Goal: Information Seeking & Learning: Learn about a topic

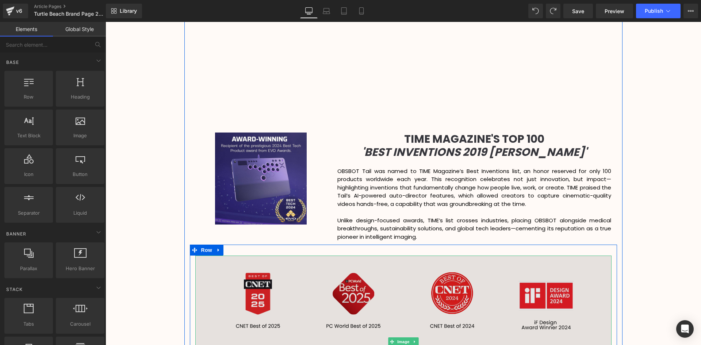
scroll to position [876, 0]
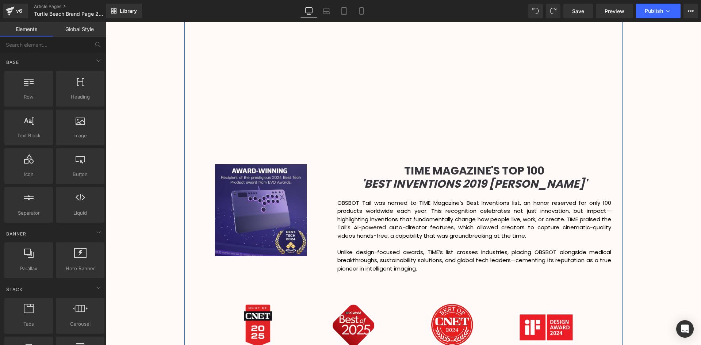
click at [653, 141] on div "Video Bg Row Welcome to Button Row 42px TURTLE BEACH Heading Row Victory Above …" at bounding box center [402, 253] width 595 height 2140
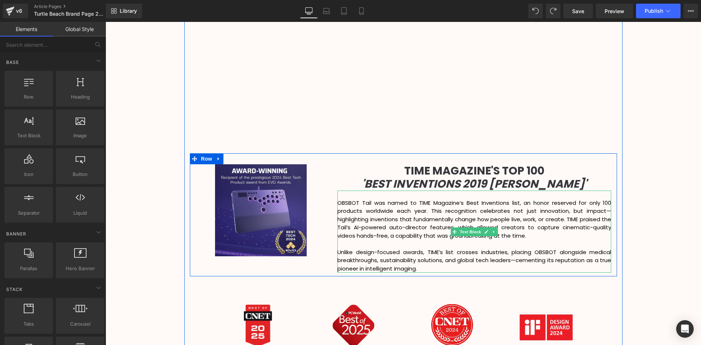
click at [540, 226] on p "OBSBOT Tail was named to TIME Magazine’s Best Inventions list, an honor reserve…" at bounding box center [474, 219] width 274 height 41
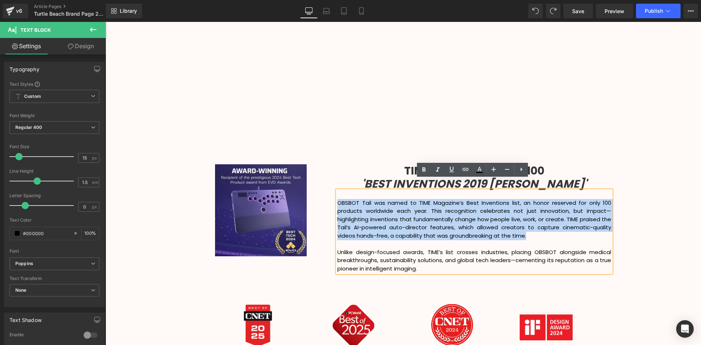
drag, startPoint x: 532, startPoint y: 225, endPoint x: 326, endPoint y: 188, distance: 209.5
click at [326, 188] on div "Image TIME MAGAZINE'S TOP 100 'BEST INVENTIONS 2019 HONOREE' Heading OBSBOT Tai…" at bounding box center [403, 214] width 427 height 123
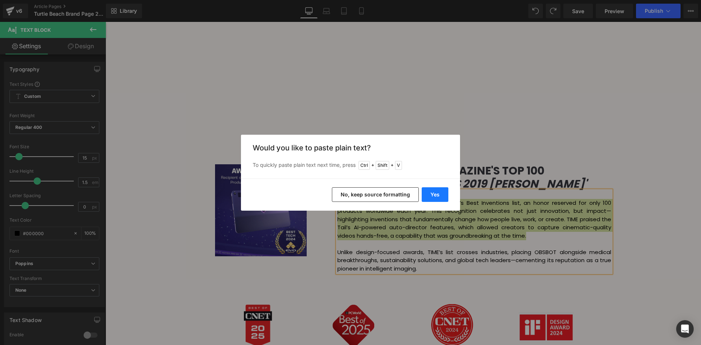
click at [435, 192] on button "Yes" at bounding box center [435, 194] width 27 height 15
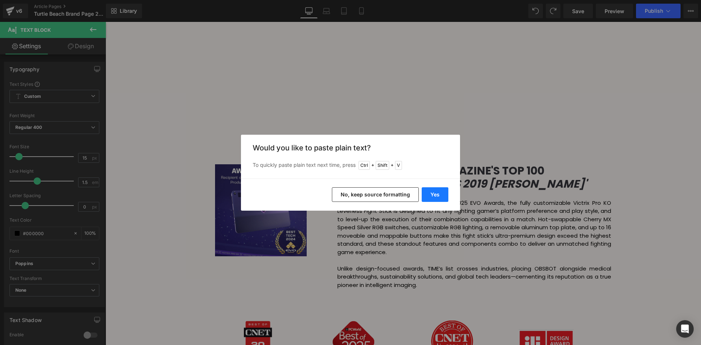
scroll to position [4, 4]
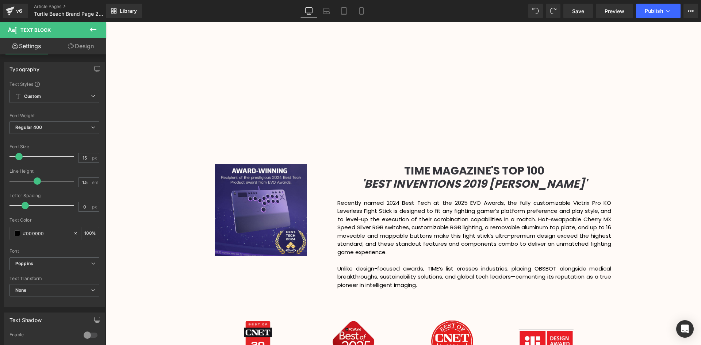
click at [627, 224] on div "Video Bg Row Welcome to Button Row 42px TURTLE BEACH Heading Row Victory Above …" at bounding box center [402, 261] width 595 height 2156
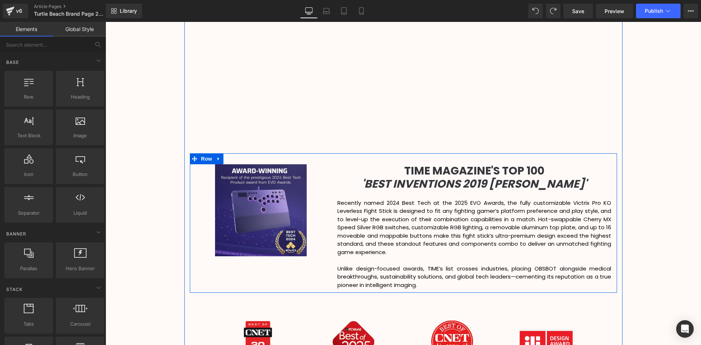
click at [413, 266] on p "Unlike design-focused awards, TIME’s list crosses industries, placing OBSBOT al…" at bounding box center [474, 277] width 274 height 25
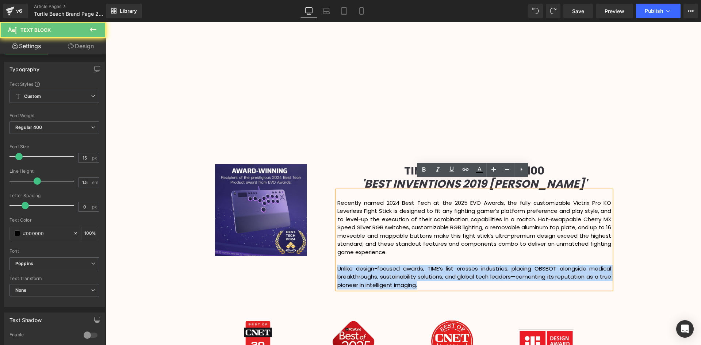
drag, startPoint x: 419, startPoint y: 274, endPoint x: 323, endPoint y: 257, distance: 98.2
click at [323, 257] on div "Image TIME MAGAZINE'S TOP 100 'BEST INVENTIONS 2019 HONOREE' Heading Recently n…" at bounding box center [403, 222] width 427 height 139
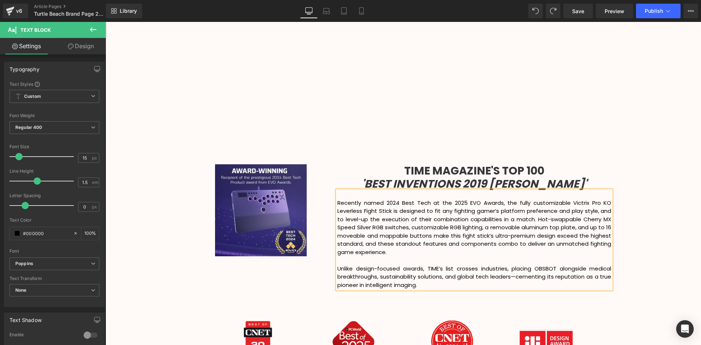
scroll to position [2221, 592]
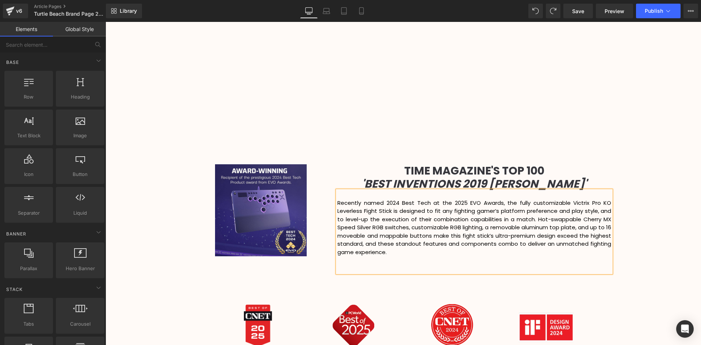
click at [658, 94] on div "Video Bg Row Welcome to Button Row 42px TURTLE BEACH Heading Row Victory Above …" at bounding box center [402, 253] width 595 height 2140
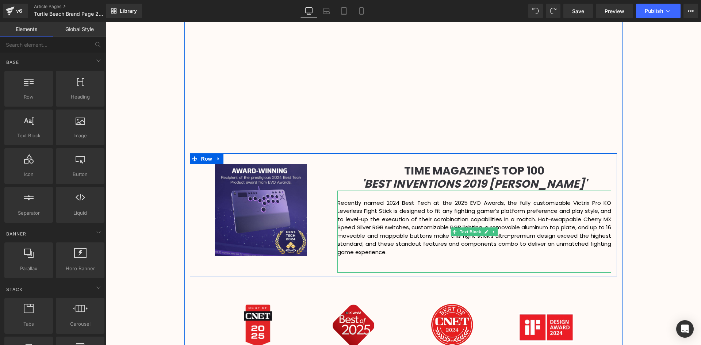
click at [393, 243] on p "Recently named 2024 Best Tech at the 2025 EVO Awards, the fully customizable Vi…" at bounding box center [474, 228] width 274 height 58
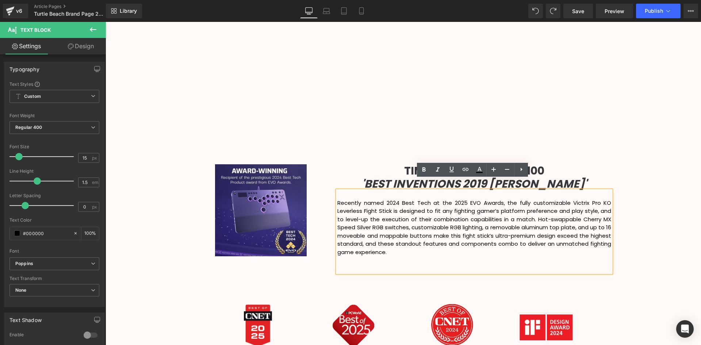
click at [670, 178] on div "Video Bg Row Welcome to Button Row 42px TURTLE BEACH Heading Row Victory Above …" at bounding box center [402, 253] width 595 height 2140
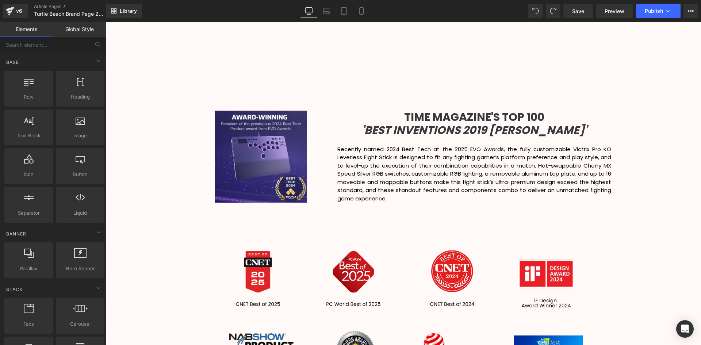
scroll to position [913, 0]
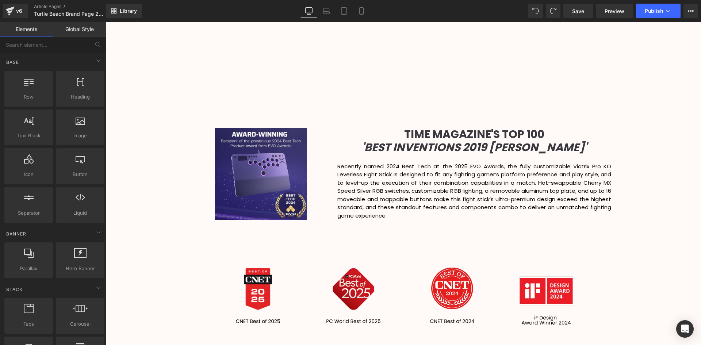
click at [445, 139] on span "'BEST INVENTIONS 2019 [PERSON_NAME]'" at bounding box center [474, 147] width 225 height 16
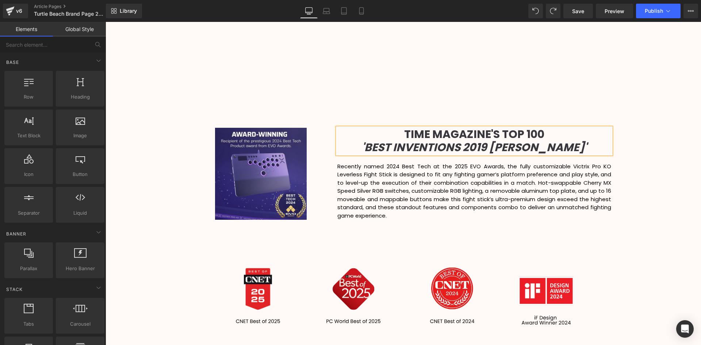
click at [579, 141] on h1 "'BEST INVENTIONS 2019 [PERSON_NAME]'" at bounding box center [474, 147] width 274 height 13
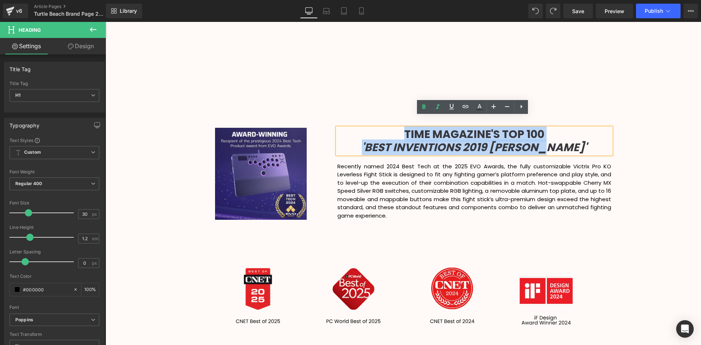
drag, startPoint x: 579, startPoint y: 135, endPoint x: 392, endPoint y: 125, distance: 187.1
click at [392, 128] on div "TIME MAGAZINE'S TOP 100 'BEST INVENTIONS 2019 HONOREE'" at bounding box center [474, 141] width 274 height 26
paste div
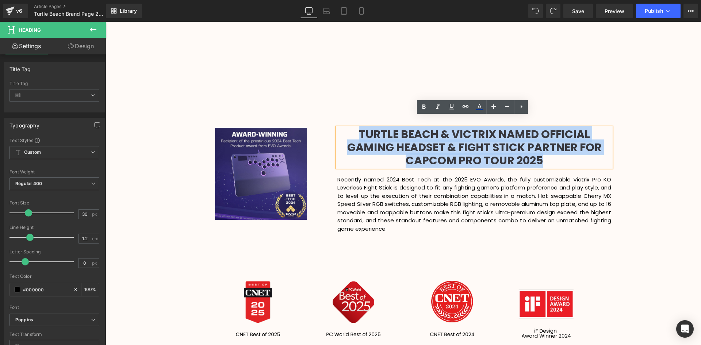
scroll to position [4, 4]
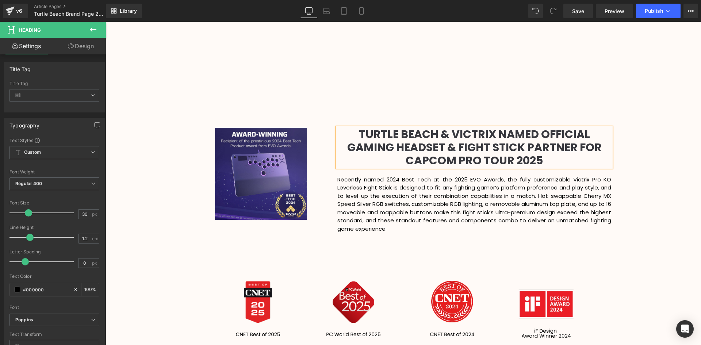
click at [656, 140] on div "Video Bg Row Welcome to Button Row 42px TURTLE BEACH Heading Row Victory Above …" at bounding box center [402, 222] width 595 height 2153
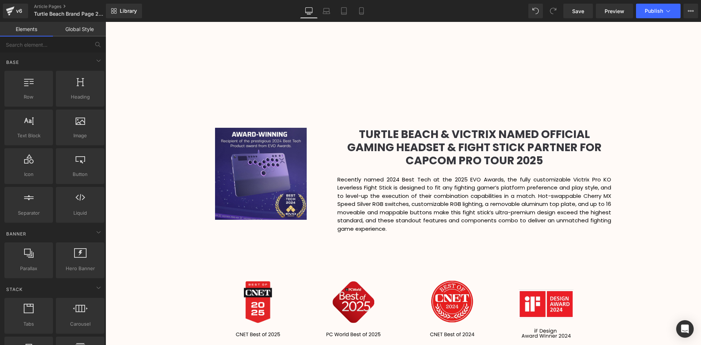
click at [631, 158] on div "Video Bg Row Welcome to Button Row 42px TURTLE BEACH Heading Row Victory Above …" at bounding box center [402, 222] width 595 height 2153
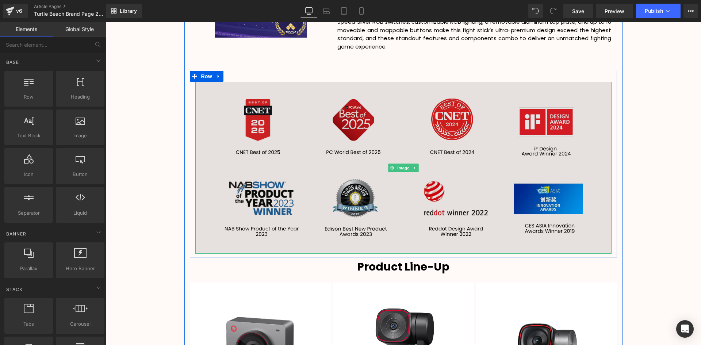
scroll to position [1095, 0]
click at [522, 122] on img at bounding box center [403, 167] width 416 height 172
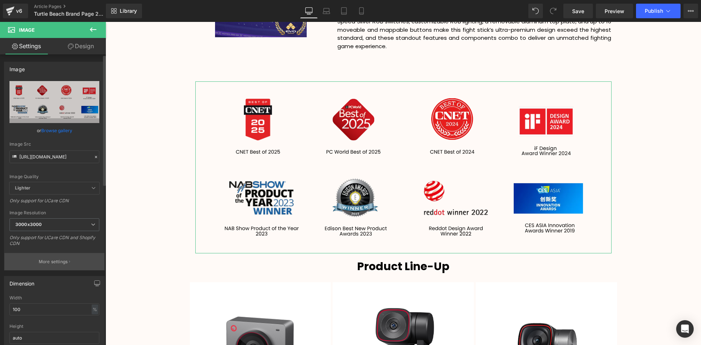
click at [64, 261] on p "More settings" at bounding box center [53, 261] width 29 height 7
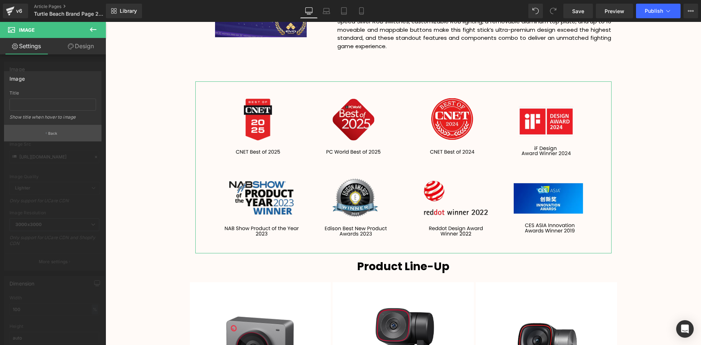
click at [77, 136] on button "Back" at bounding box center [52, 133] width 97 height 16
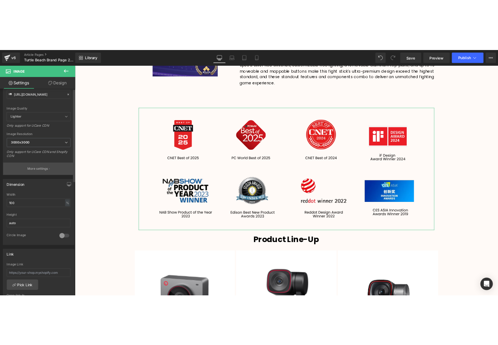
scroll to position [0, 0]
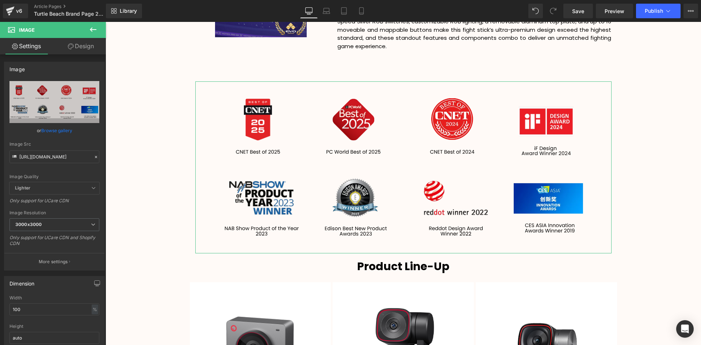
click at [85, 49] on link "Design" at bounding box center [80, 46] width 53 height 16
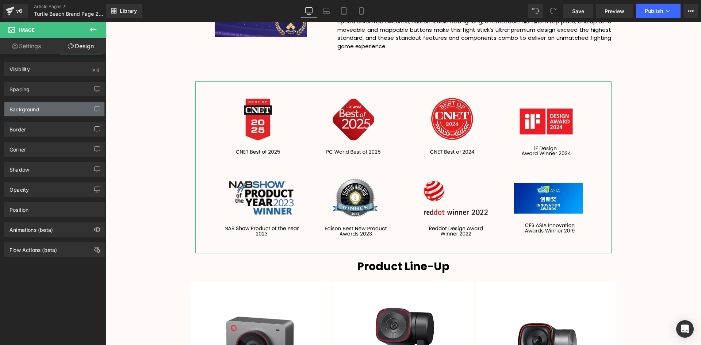
type input "0"
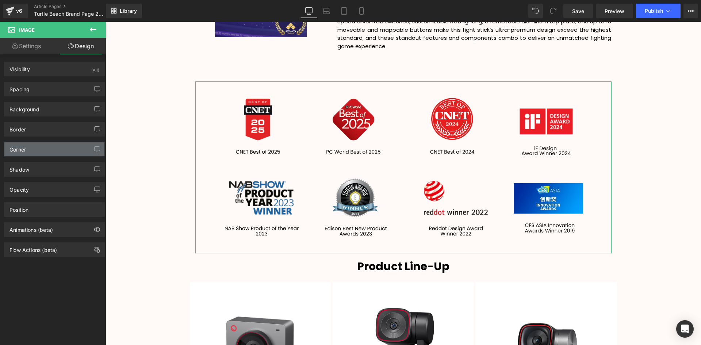
click at [55, 146] on div "Corner" at bounding box center [54, 149] width 100 height 14
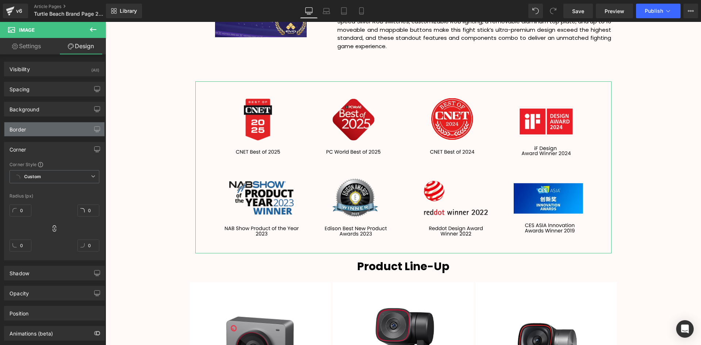
click at [55, 128] on div "Border" at bounding box center [54, 129] width 100 height 14
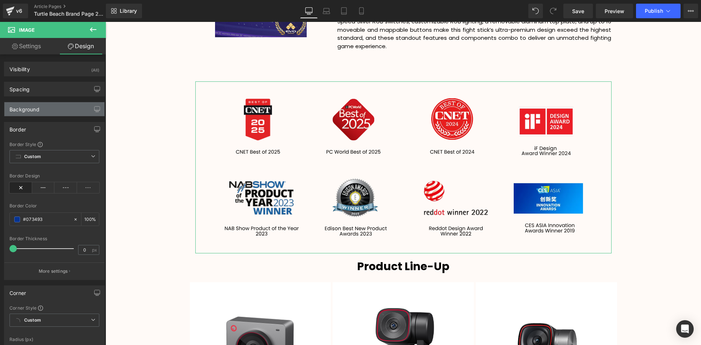
click at [49, 109] on div "Background" at bounding box center [54, 109] width 100 height 14
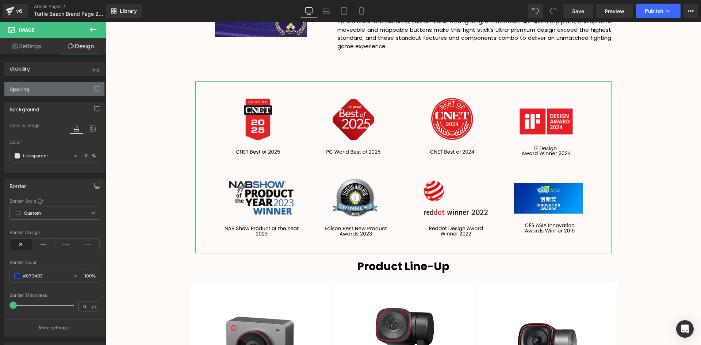
click at [45, 92] on div "Spacing" at bounding box center [54, 89] width 100 height 14
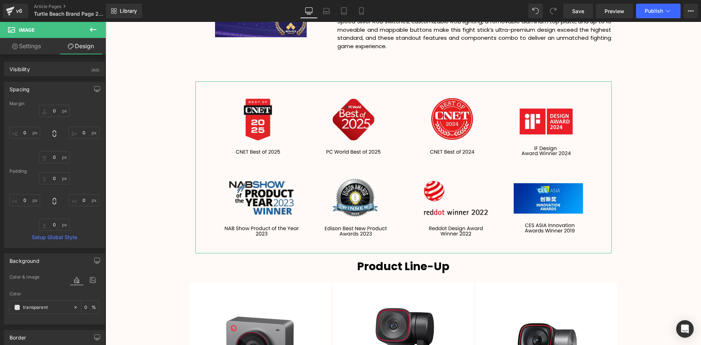
click at [62, 84] on div "Spacing" at bounding box center [54, 89] width 100 height 14
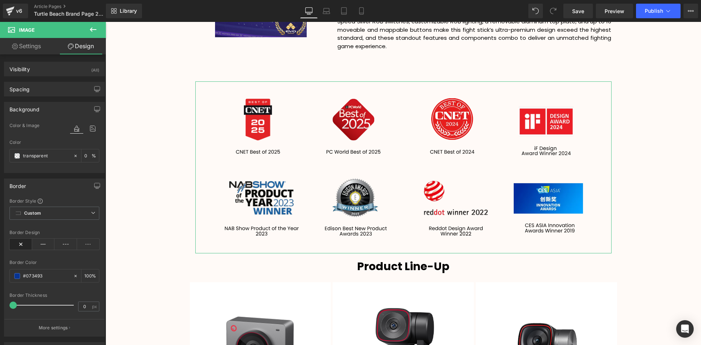
click at [43, 108] on div "Background" at bounding box center [54, 109] width 100 height 14
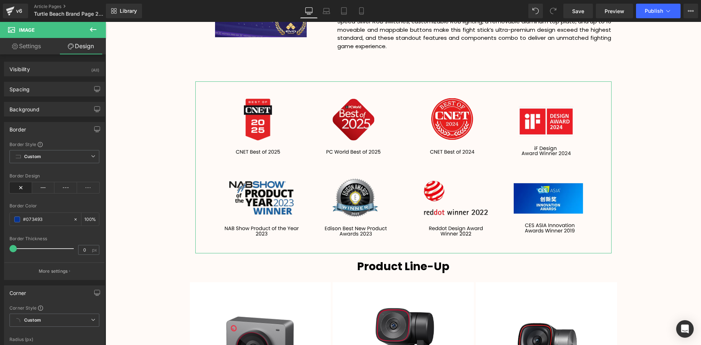
click at [51, 128] on div "Border" at bounding box center [54, 129] width 100 height 14
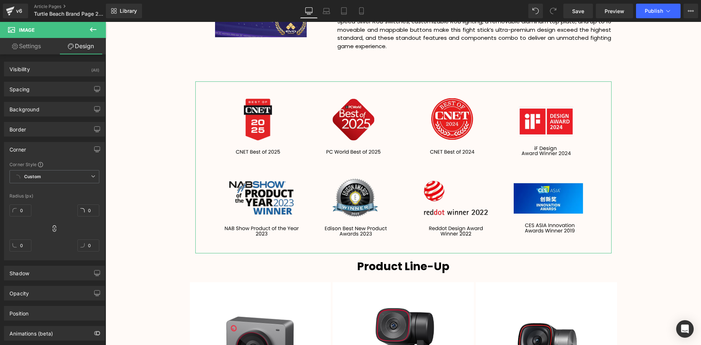
click at [42, 152] on div "Corner" at bounding box center [54, 149] width 100 height 14
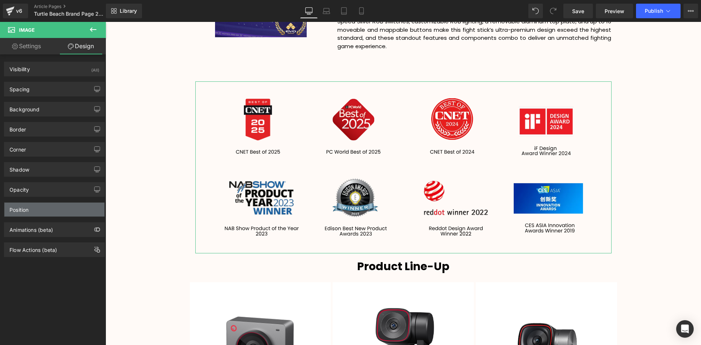
click at [69, 212] on div "Position" at bounding box center [54, 210] width 100 height 14
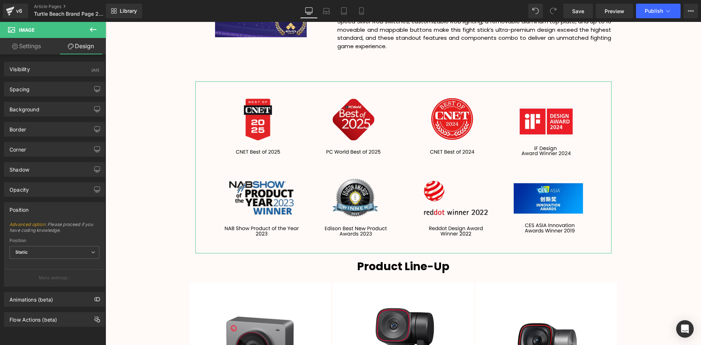
click at [69, 212] on div "Position" at bounding box center [54, 210] width 100 height 14
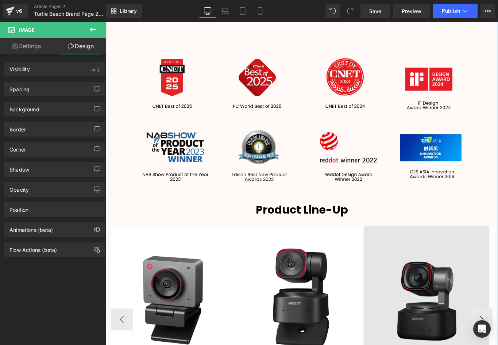
scroll to position [1163, 0]
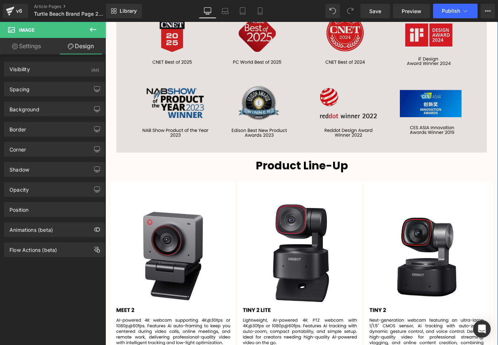
drag, startPoint x: 341, startPoint y: 77, endPoint x: 323, endPoint y: 101, distance: 30.3
click at [341, 77] on img at bounding box center [301, 75] width 371 height 153
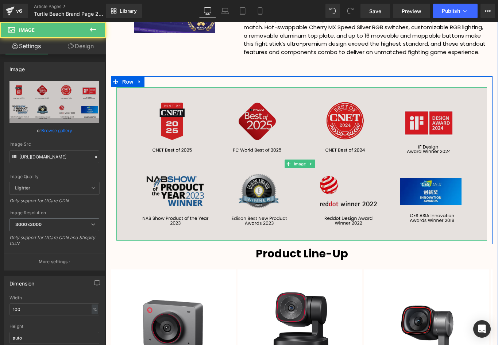
scroll to position [1053, 0]
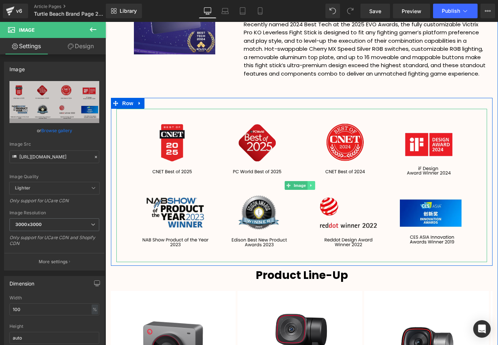
click at [312, 183] on icon at bounding box center [311, 185] width 4 height 4
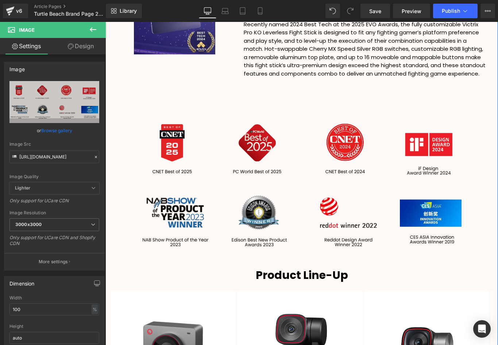
click at [159, 77] on div "Image TURTLE BEACH & VICTRIX NAMED OFFICIAL GAMING HEADSET & FIGHT STICK PARTNE…" at bounding box center [302, 30] width 382 height 136
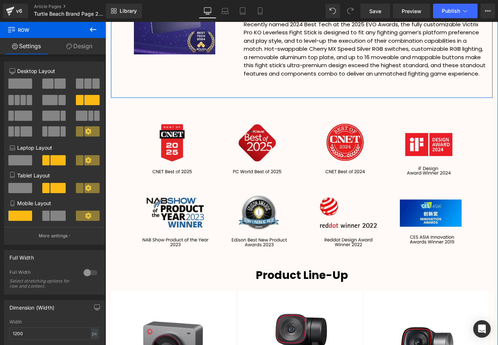
click at [125, 74] on div "Image TURTLE BEACH & VICTRIX NAMED OFFICIAL GAMING HEADSET & FIGHT STICK PARTNE…" at bounding box center [302, 30] width 382 height 136
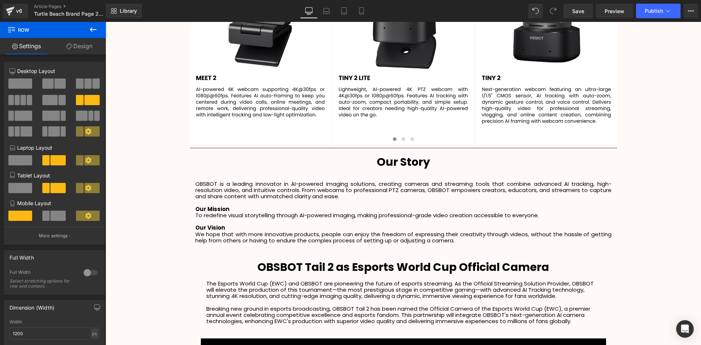
scroll to position [1437, 0]
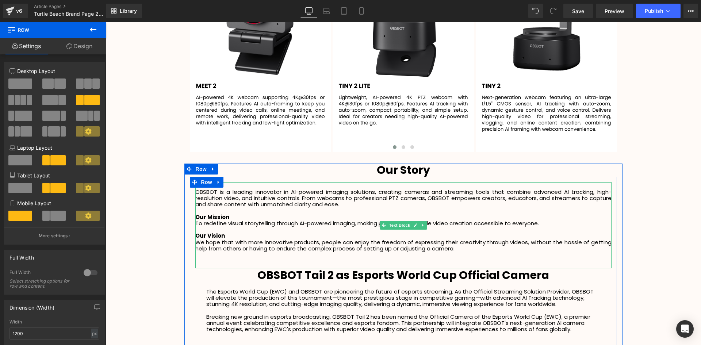
click at [348, 192] on p "OBSBOT is a leading innovator in AI-powered imaging solutions, creating cameras…" at bounding box center [403, 198] width 416 height 19
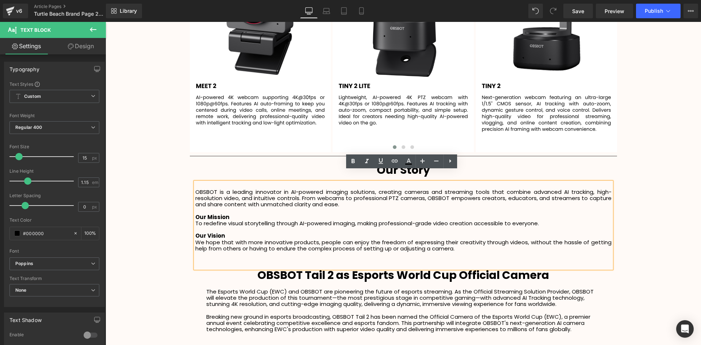
drag, startPoint x: 286, startPoint y: 202, endPoint x: 342, endPoint y: 199, distance: 55.6
click at [287, 207] on p at bounding box center [403, 210] width 416 height 6
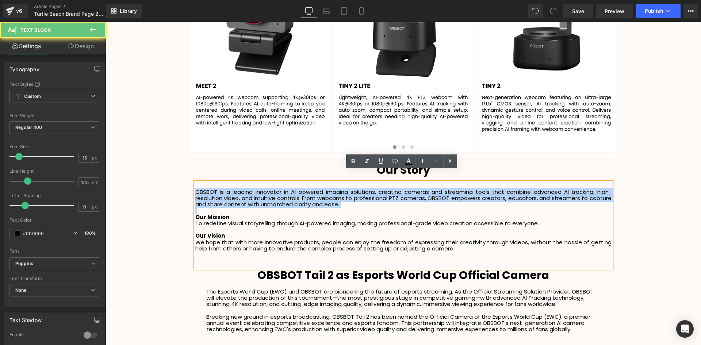
drag, startPoint x: 342, startPoint y: 199, endPoint x: 185, endPoint y: 179, distance: 158.9
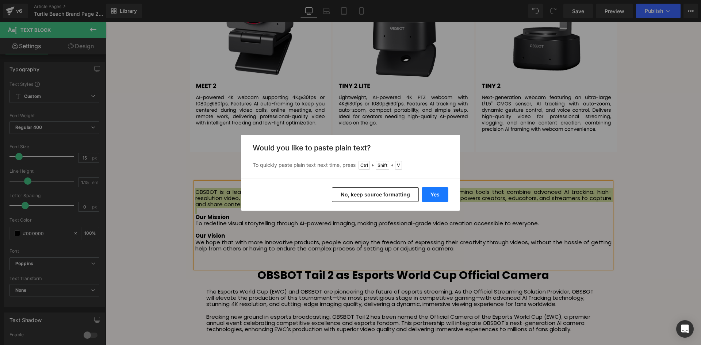
drag, startPoint x: 434, startPoint y: 192, endPoint x: 328, endPoint y: 170, distance: 107.6
click at [434, 192] on button "Yes" at bounding box center [435, 194] width 27 height 15
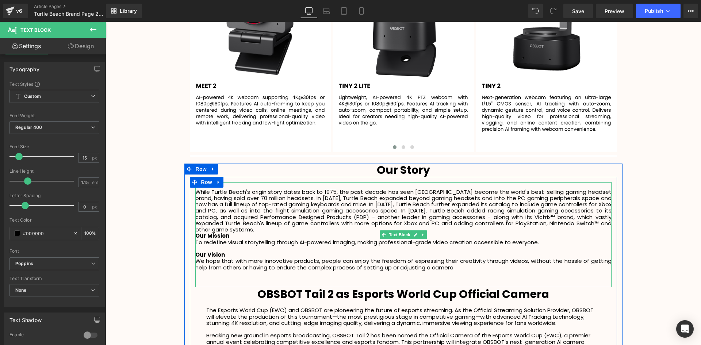
scroll to position [2253, 592]
click at [239, 217] on p "While Turtle Beach's origin story dates back to 1975, the past decade has seen …" at bounding box center [403, 211] width 416 height 44
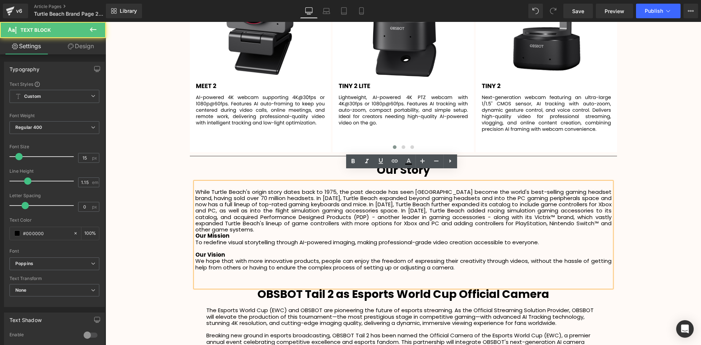
scroll to position [2259, 592]
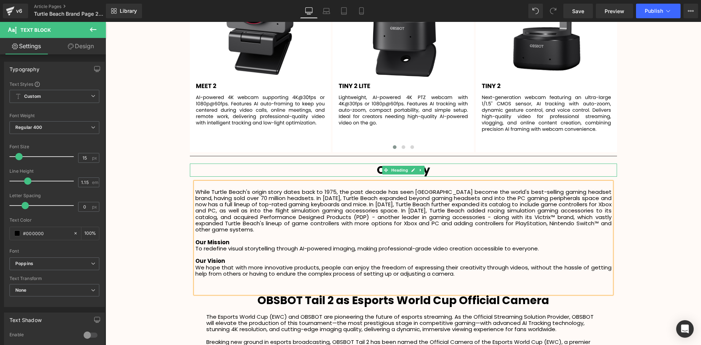
click at [430, 163] on h1 "Our Story" at bounding box center [403, 169] width 427 height 13
click at [428, 163] on h1 "Our Story" at bounding box center [403, 169] width 427 height 13
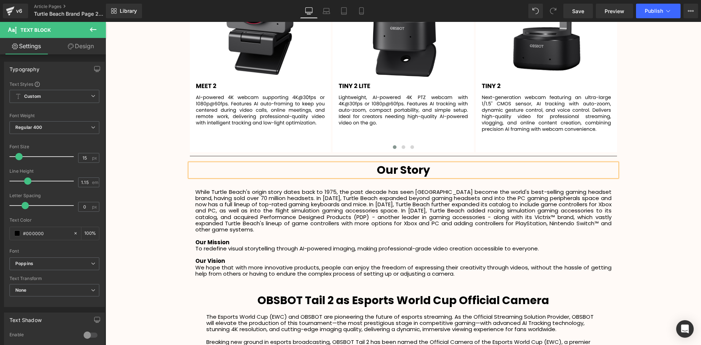
drag, startPoint x: 428, startPoint y: 157, endPoint x: 367, endPoint y: 161, distance: 60.7
click at [368, 163] on h1 "Our Story" at bounding box center [403, 169] width 427 height 13
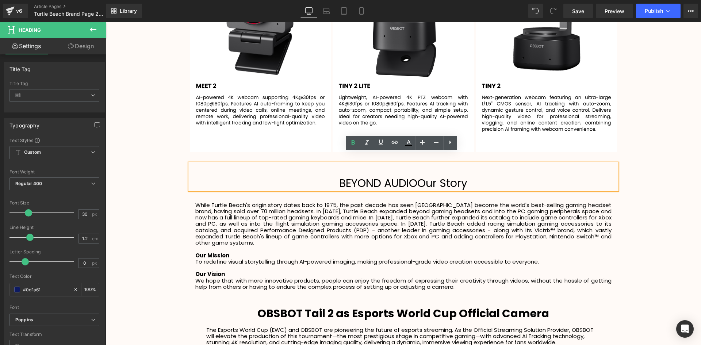
scroll to position [2273, 592]
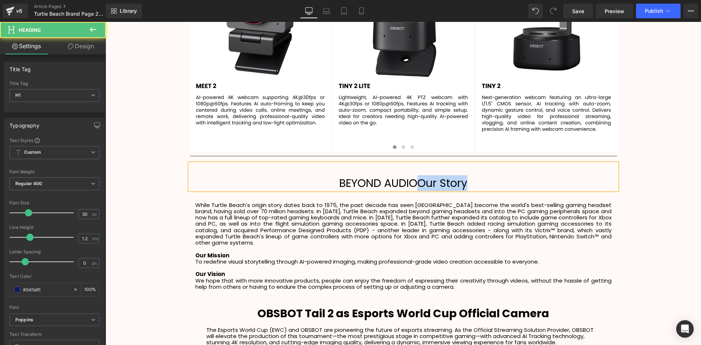
drag, startPoint x: 474, startPoint y: 170, endPoint x: 418, endPoint y: 172, distance: 56.6
click at [418, 177] on h1 "BEYOND AUDIOOur Story" at bounding box center [403, 183] width 427 height 13
drag, startPoint x: 442, startPoint y: 171, endPoint x: 310, endPoint y: 168, distance: 131.8
click at [310, 177] on h1 "BEYOND AUDIO" at bounding box center [403, 183] width 427 height 13
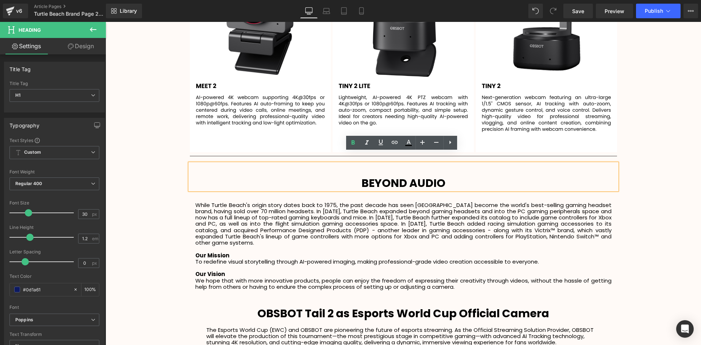
click at [373, 164] on h1 at bounding box center [403, 169] width 427 height 13
click at [359, 177] on h1 "BEYOND AUDIO" at bounding box center [403, 183] width 427 height 13
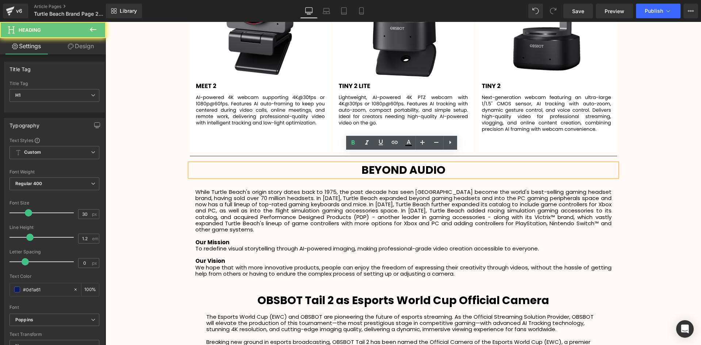
scroll to position [2259, 592]
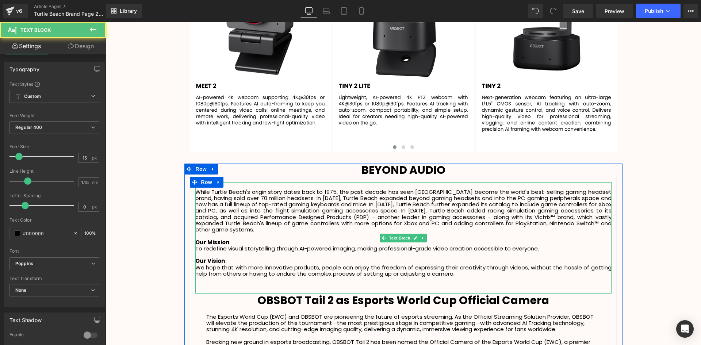
drag, startPoint x: 331, startPoint y: 256, endPoint x: 193, endPoint y: 231, distance: 139.5
click at [195, 231] on div "While Turtle Beach's origin story dates back to 1975, the past decade has seen …" at bounding box center [403, 237] width 416 height 111
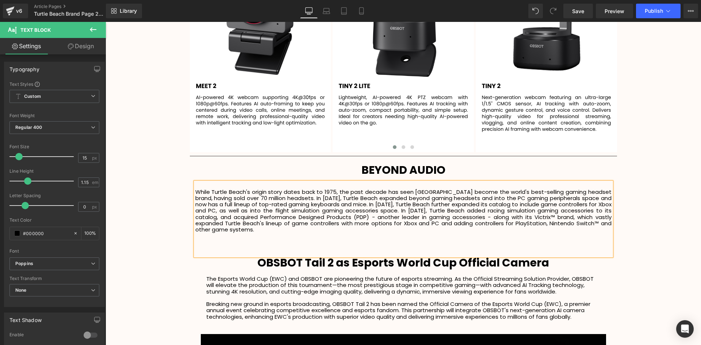
scroll to position [2222, 592]
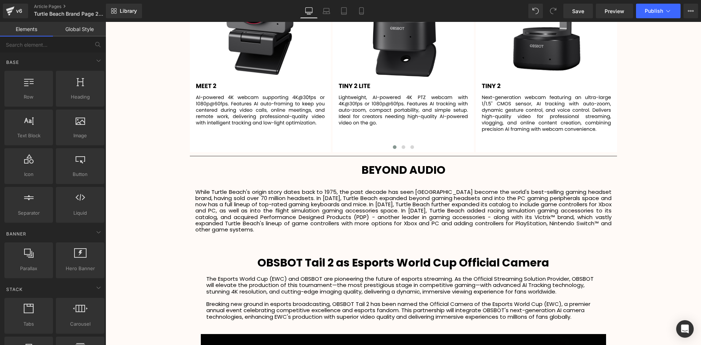
click at [509, 198] on p "While Turtle Beach's origin story dates back to 1975, the past decade has seen …" at bounding box center [403, 211] width 416 height 44
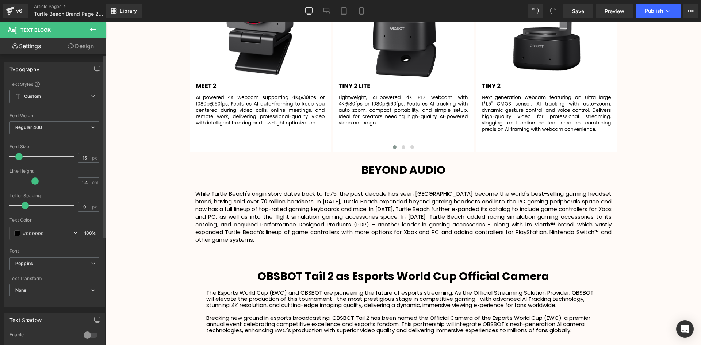
scroll to position [2235, 592]
type input "1.5"
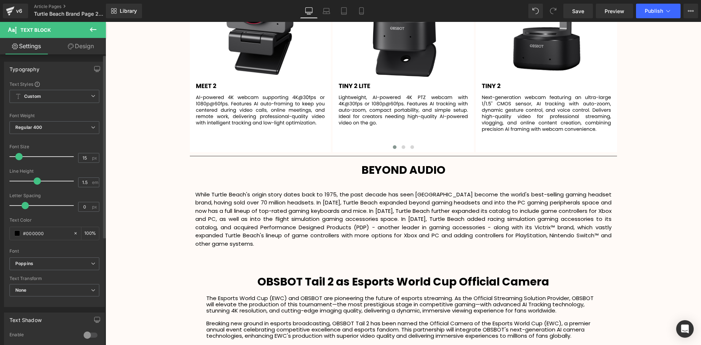
drag, startPoint x: 26, startPoint y: 180, endPoint x: 34, endPoint y: 180, distance: 8.4
click at [34, 180] on span at bounding box center [37, 180] width 7 height 7
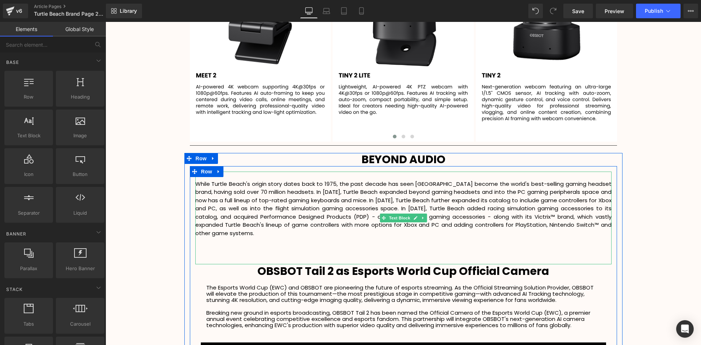
scroll to position [1546, 0]
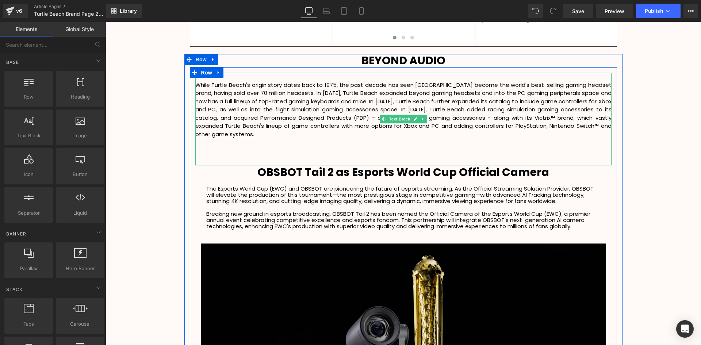
click at [343, 90] on p "While Turtle Beach's origin story dates back to 1975, the past decade has seen …" at bounding box center [403, 110] width 416 height 58
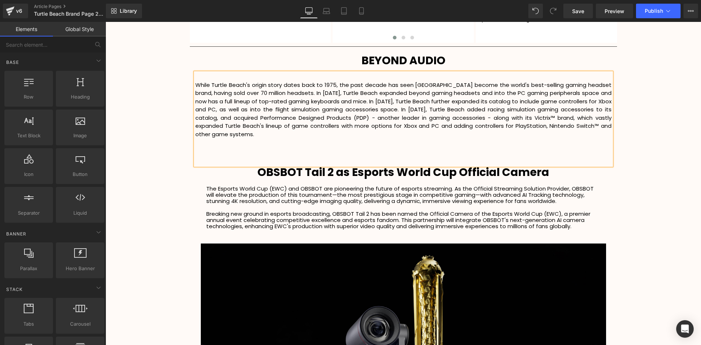
click at [344, 91] on p "While Turtle Beach's origin story dates back to 1975, the past decade has seen …" at bounding box center [403, 110] width 416 height 58
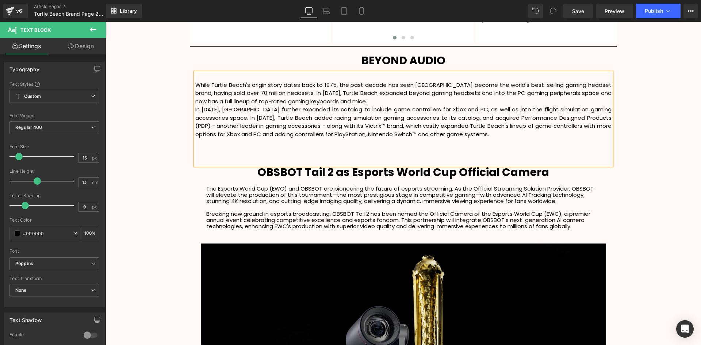
scroll to position [2249, 592]
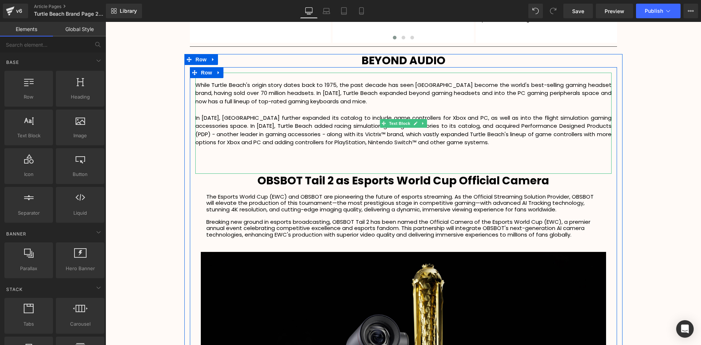
click at [213, 116] on p "In [DATE], [GEOGRAPHIC_DATA] further expanded its catalog to include game contr…" at bounding box center [403, 130] width 416 height 33
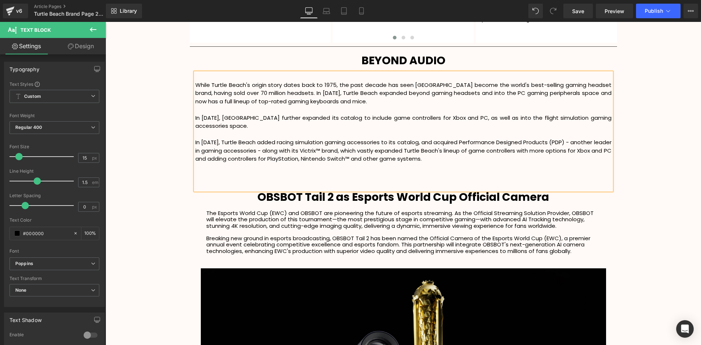
scroll to position [2266, 592]
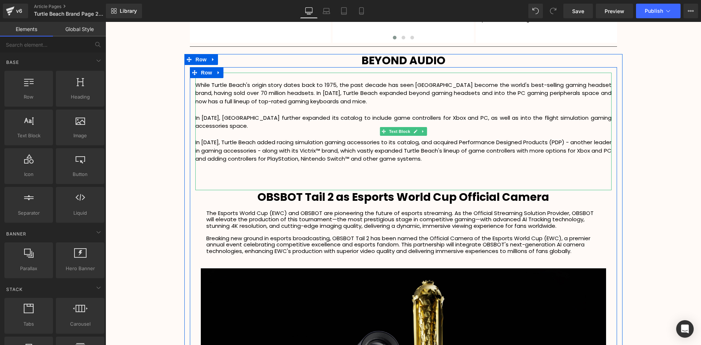
click at [296, 82] on p "While Turtle Beach's origin story dates back to 1975, the past decade has seen …" at bounding box center [403, 93] width 416 height 25
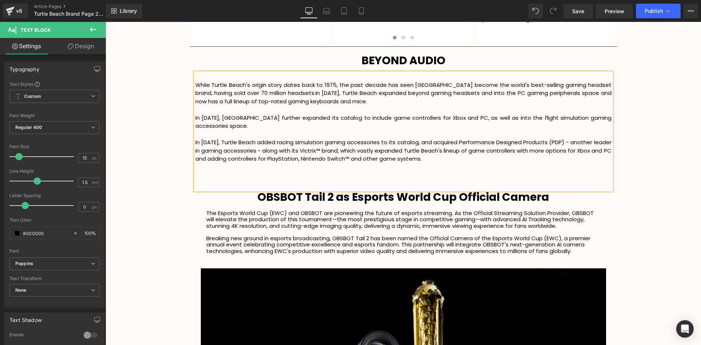
click at [195, 108] on div "While Turtle Beach's origin story dates back to 1975, the past decade has seen …" at bounding box center [403, 132] width 416 height 118
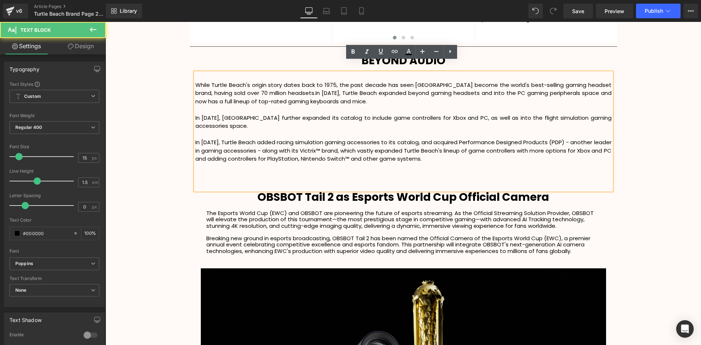
click at [195, 114] on p "In [DATE], [GEOGRAPHIC_DATA] further expanded its catalog to include game contr…" at bounding box center [403, 122] width 416 height 16
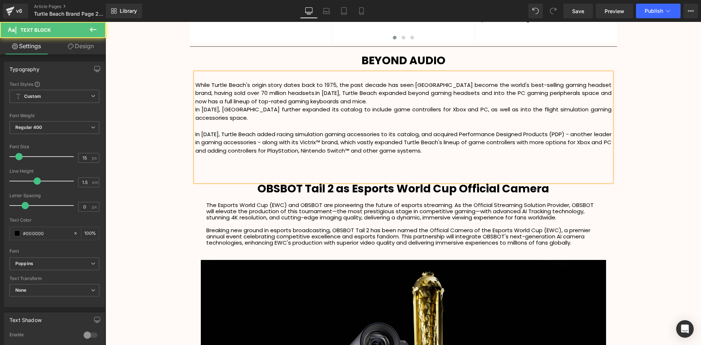
scroll to position [2249, 592]
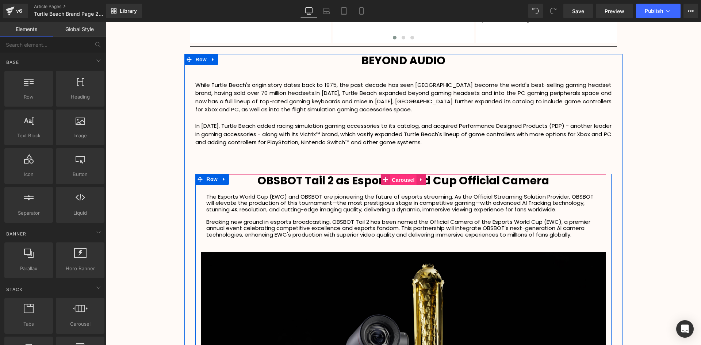
click at [404, 174] on span "Carousel" at bounding box center [403, 179] width 26 height 11
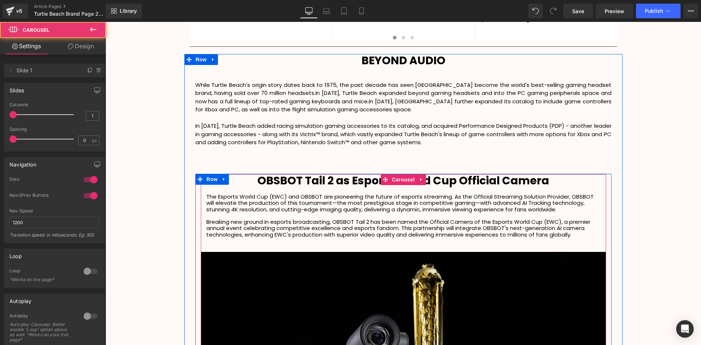
click at [466, 173] on b "OBSBOT Tail 2 as Esports World Cup Official Camera" at bounding box center [403, 181] width 292 height 16
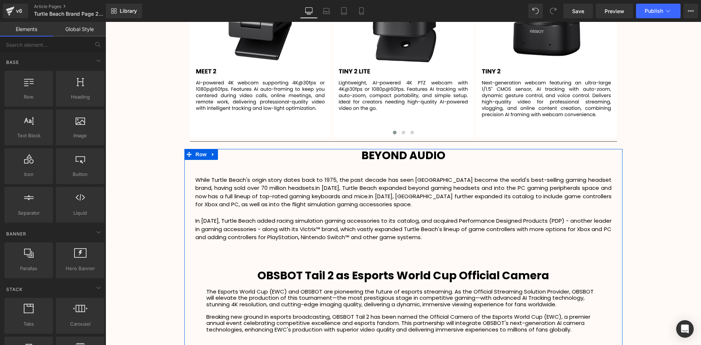
scroll to position [1437, 0]
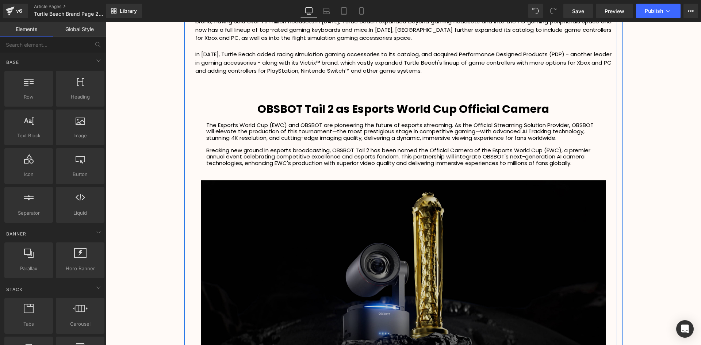
scroll to position [1619, 0]
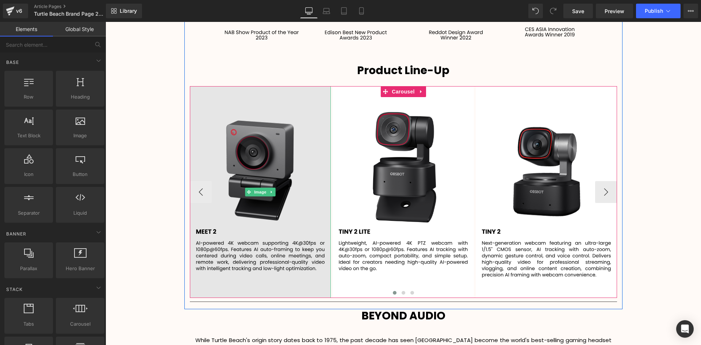
scroll to position [1291, 0]
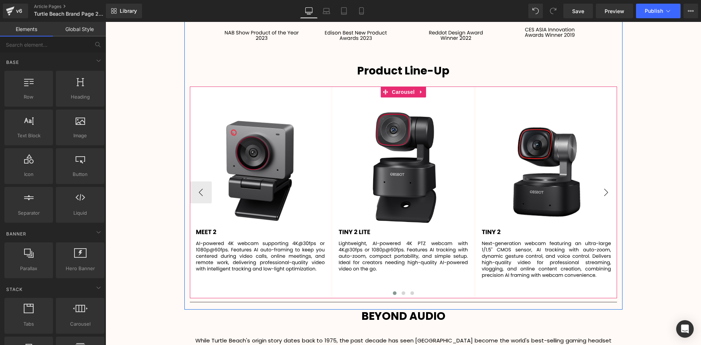
click at [608, 181] on button "›" at bounding box center [606, 192] width 22 height 22
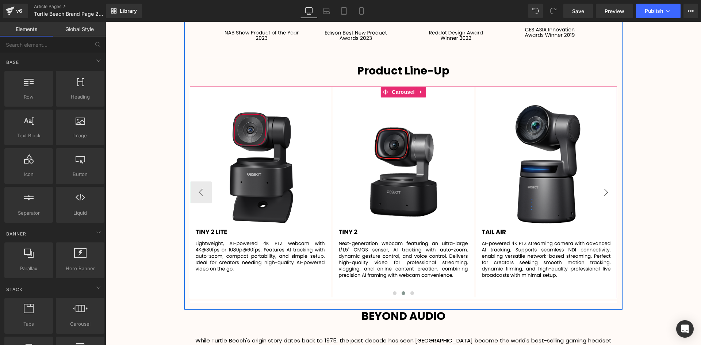
click at [607, 181] on button "›" at bounding box center [606, 192] width 22 height 22
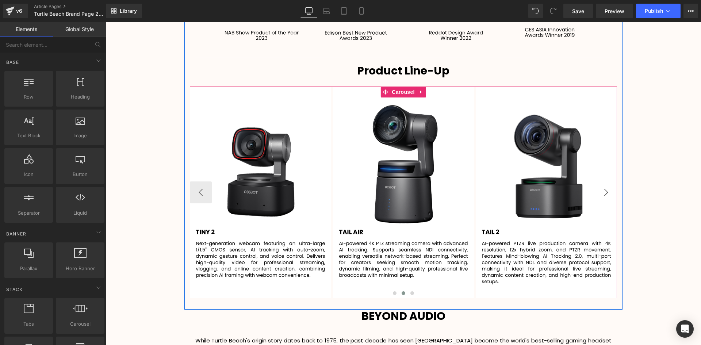
click at [607, 181] on button "›" at bounding box center [606, 192] width 22 height 22
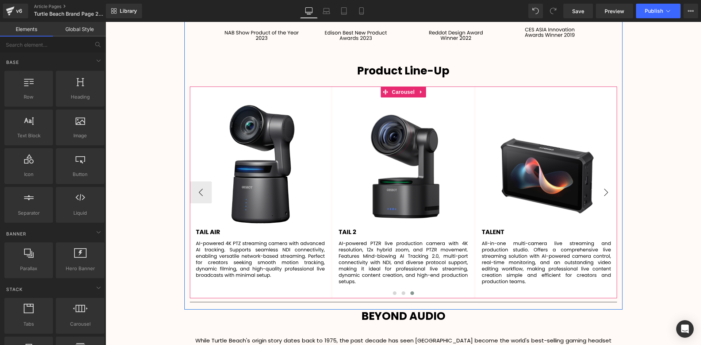
click at [607, 181] on button "›" at bounding box center [606, 192] width 22 height 22
click at [603, 182] on button "›" at bounding box center [606, 192] width 22 height 22
click at [194, 181] on button "‹" at bounding box center [201, 192] width 22 height 22
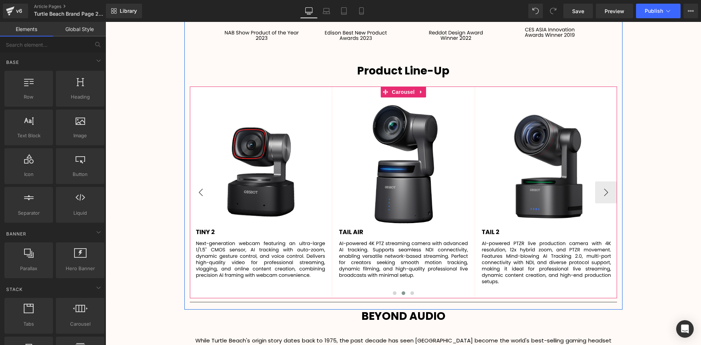
click at [194, 181] on button "‹" at bounding box center [201, 192] width 22 height 22
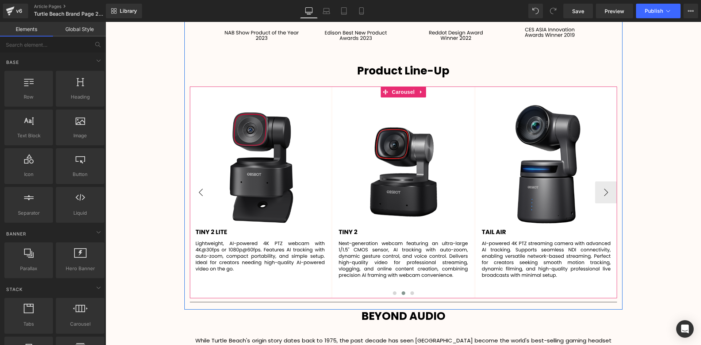
click at [194, 181] on button "‹" at bounding box center [201, 192] width 22 height 22
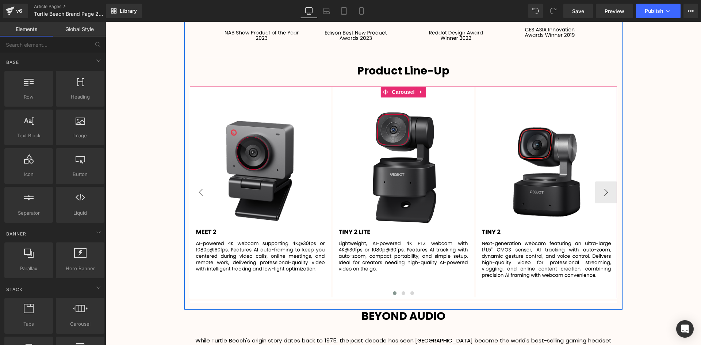
click at [194, 181] on button "‹" at bounding box center [201, 192] width 22 height 22
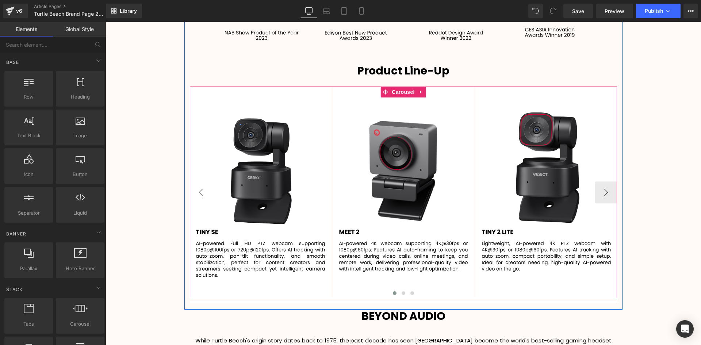
click at [194, 181] on button "‹" at bounding box center [201, 192] width 22 height 22
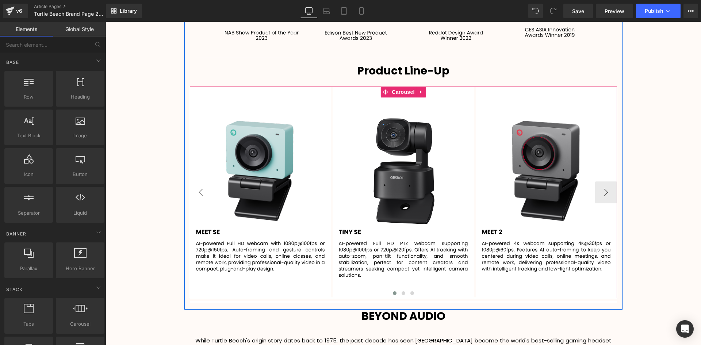
click at [194, 181] on button "‹" at bounding box center [201, 192] width 22 height 22
